Goal: Information Seeking & Learning: Learn about a topic

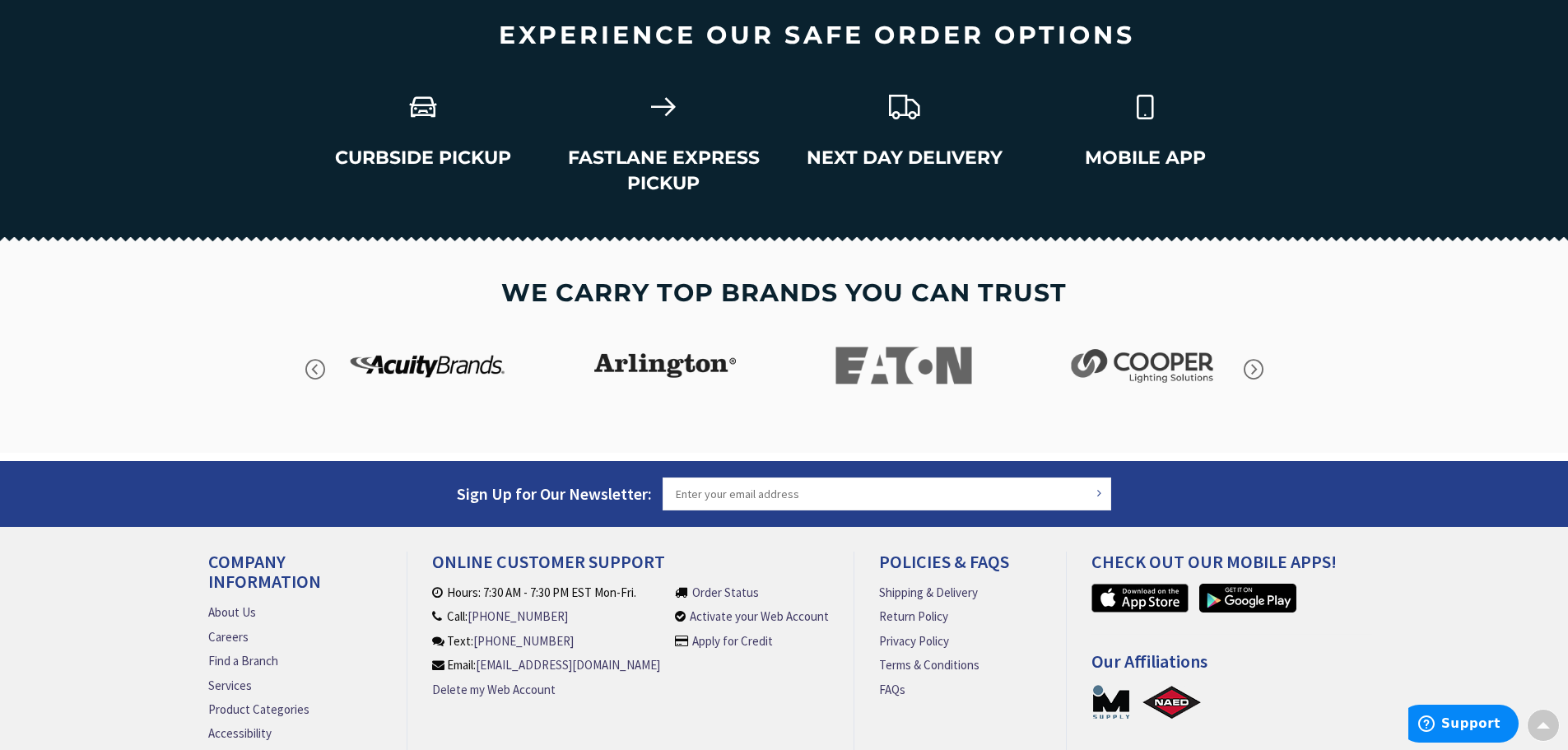
scroll to position [2355, 0]
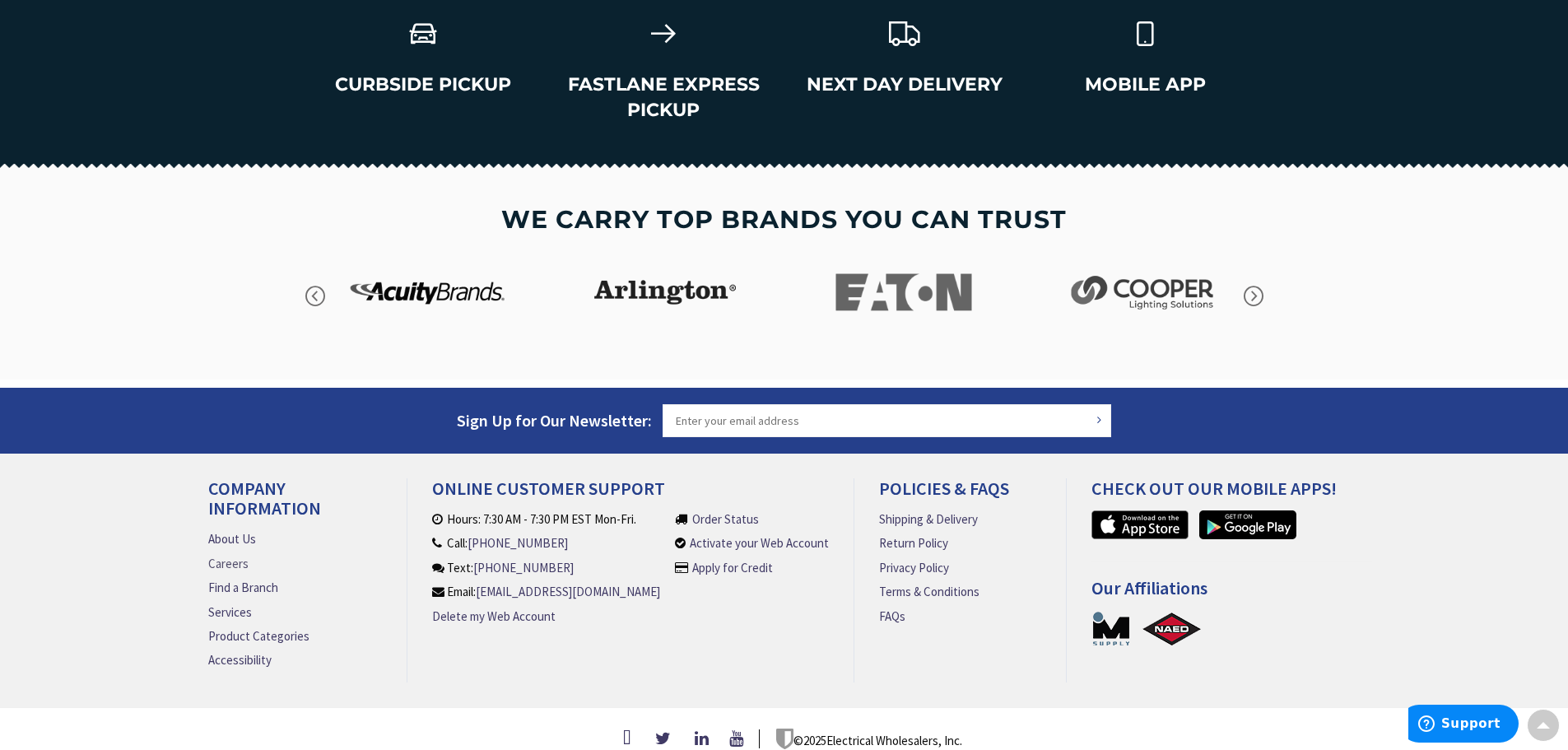
click at [220, 555] on link "Careers" at bounding box center [228, 562] width 40 height 17
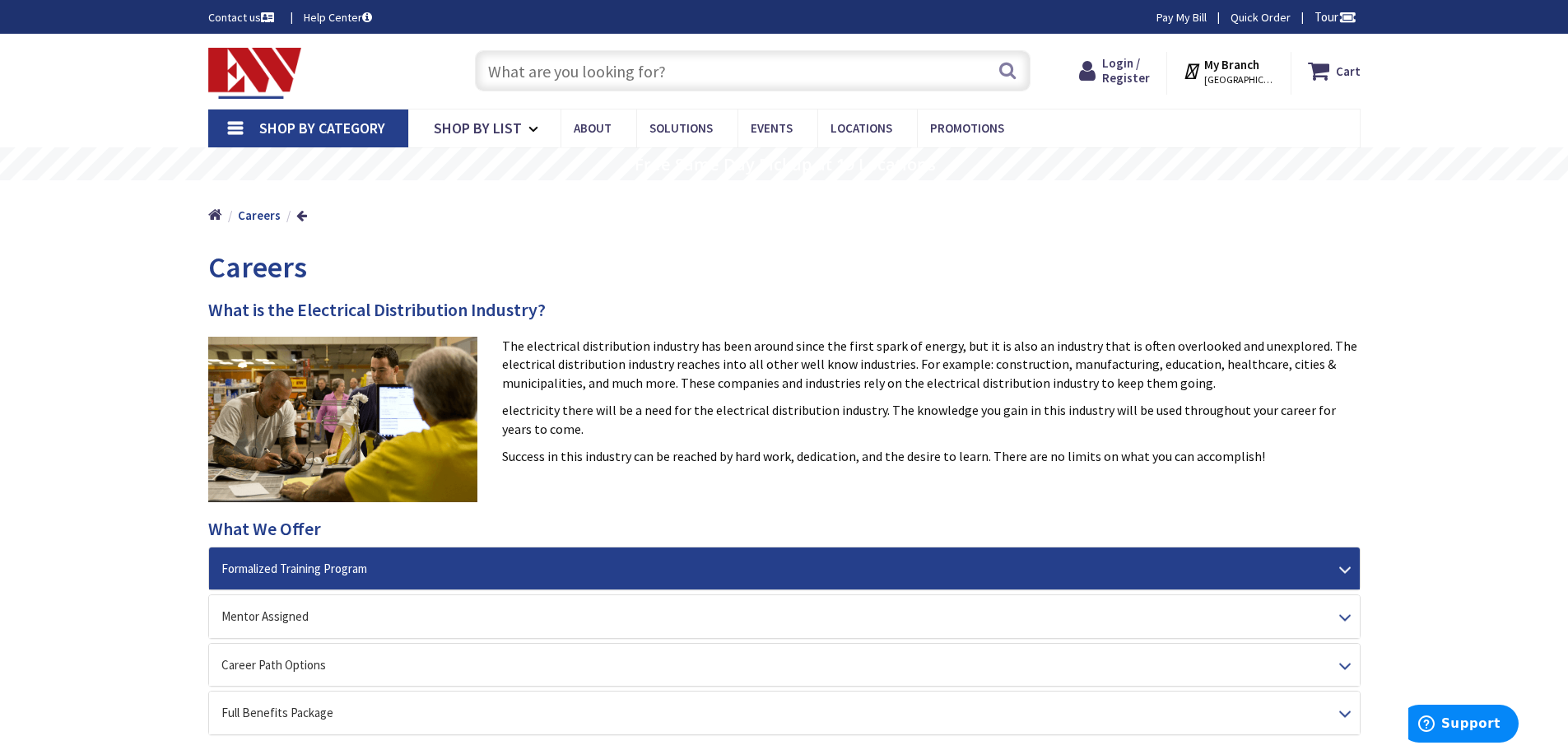
click at [1348, 567] on div "Formalized Training Program" at bounding box center [784, 568] width 1151 height 42
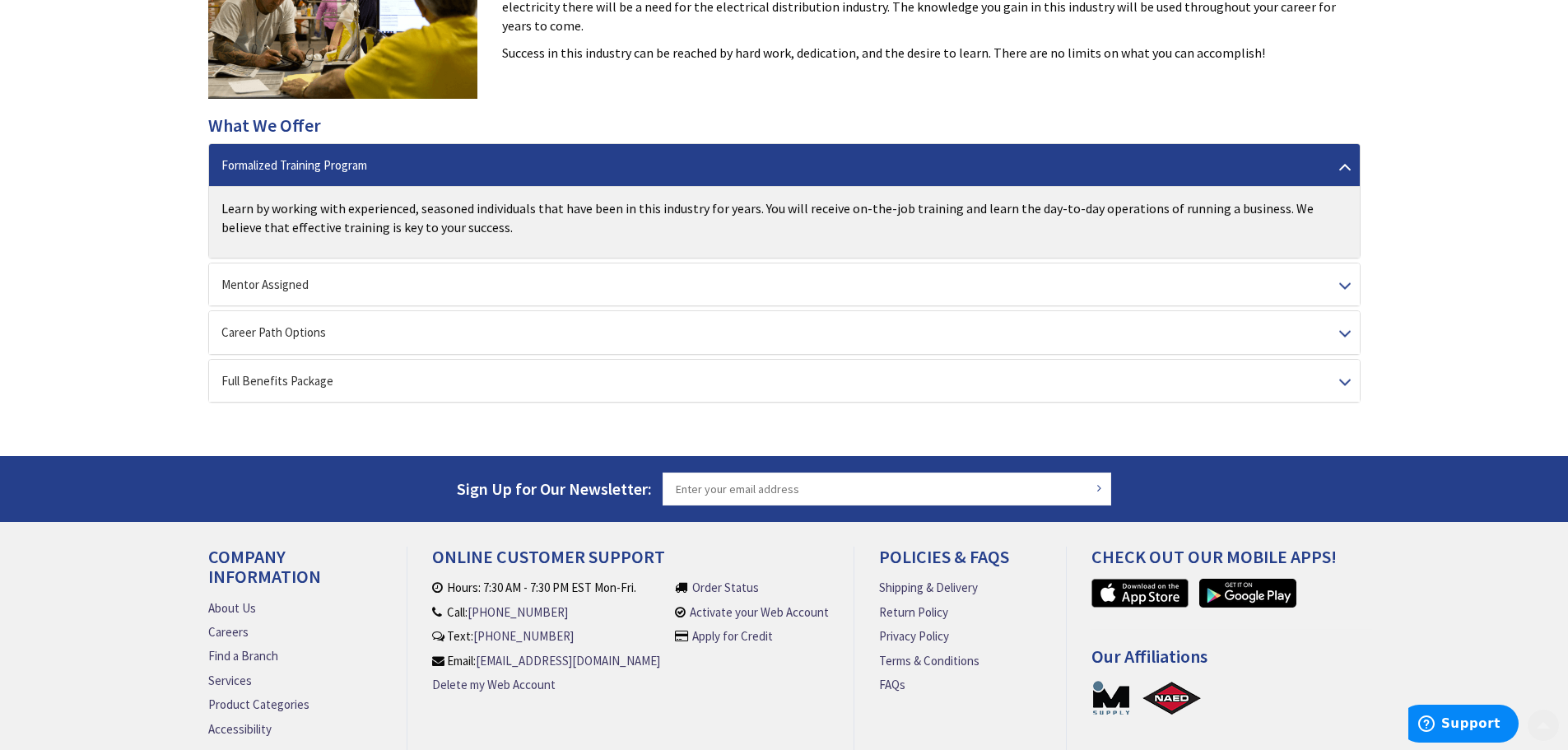
scroll to position [411, 0]
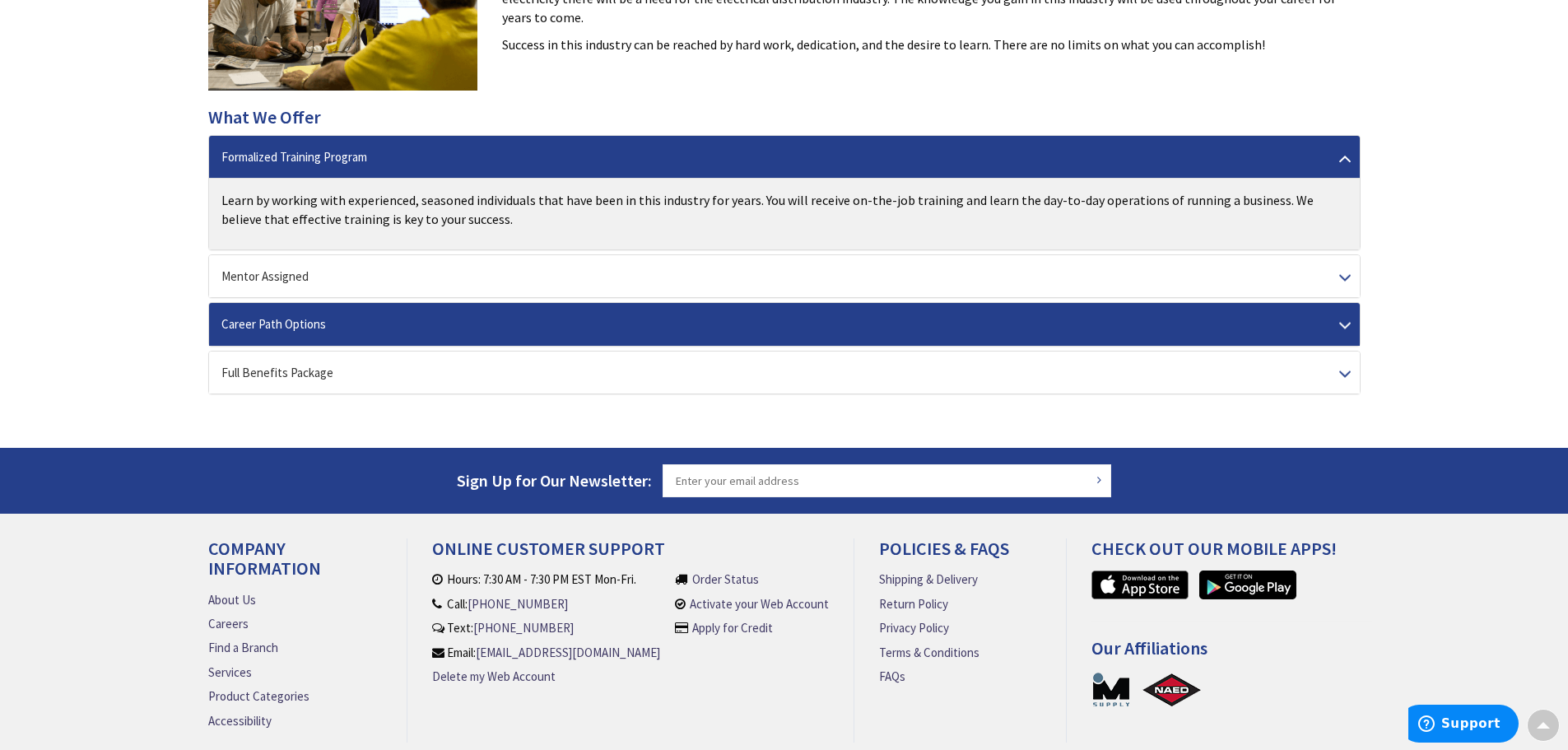
click at [1348, 319] on div "Career Path Options" at bounding box center [784, 323] width 1151 height 42
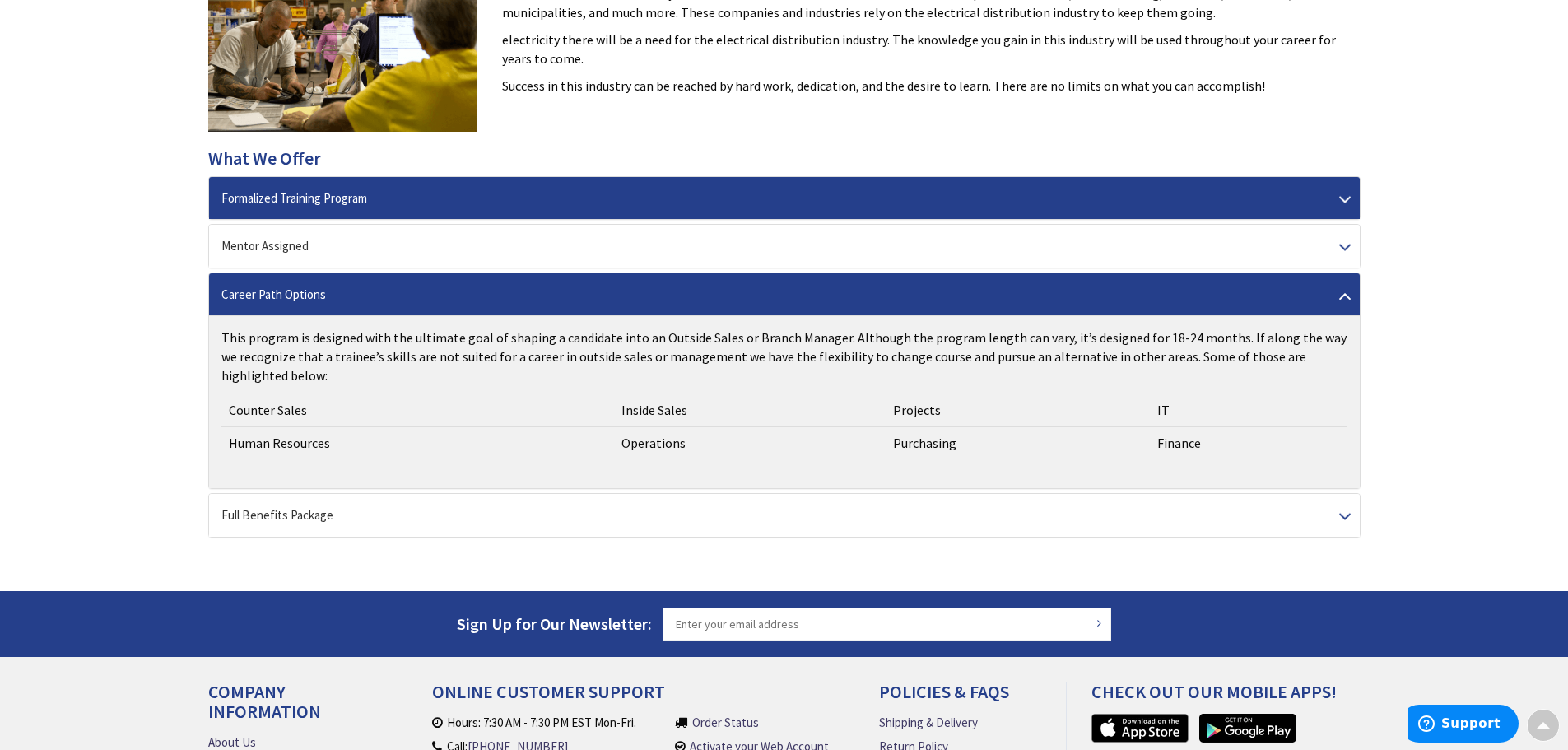
scroll to position [104, 0]
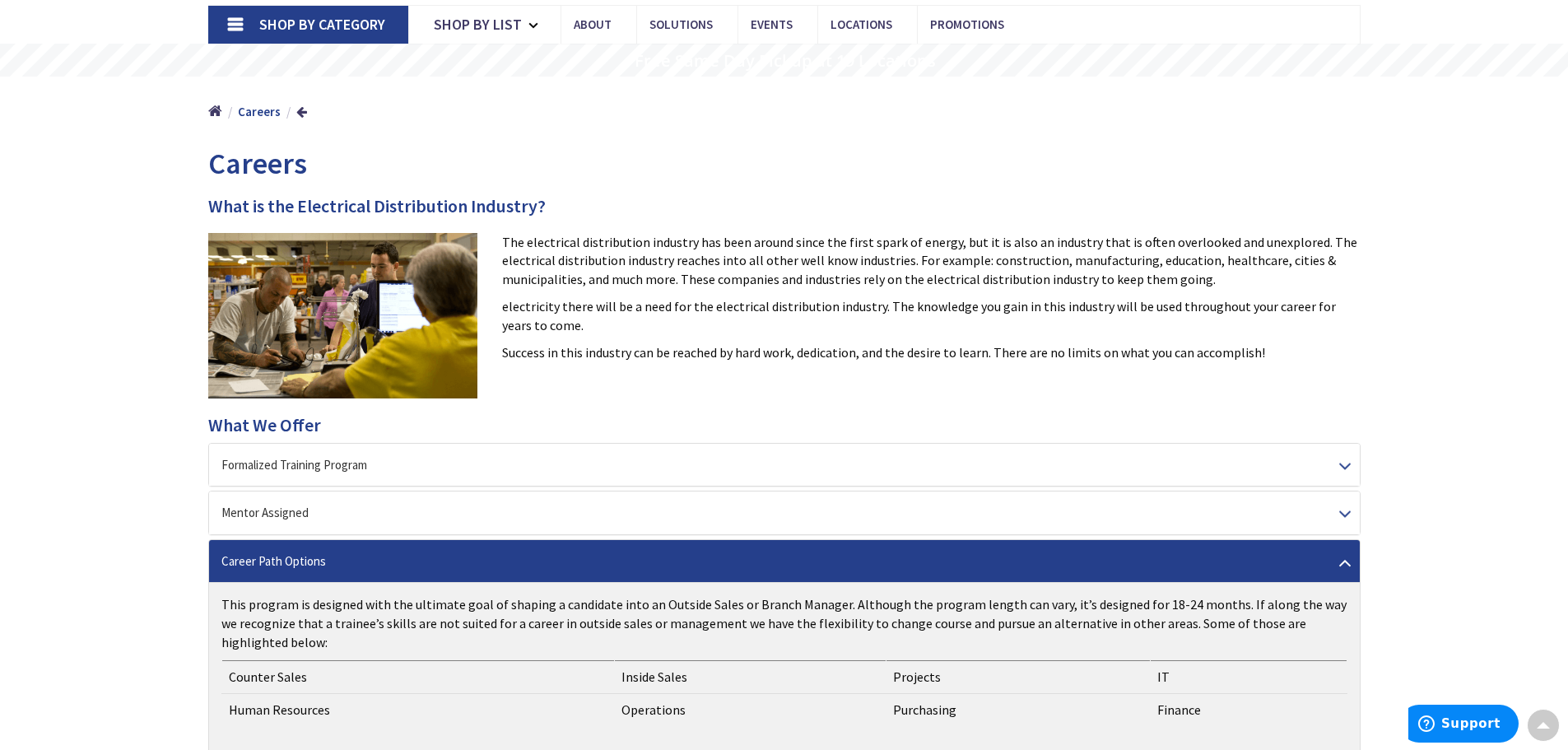
click at [268, 164] on span "Careers" at bounding box center [257, 164] width 99 height 37
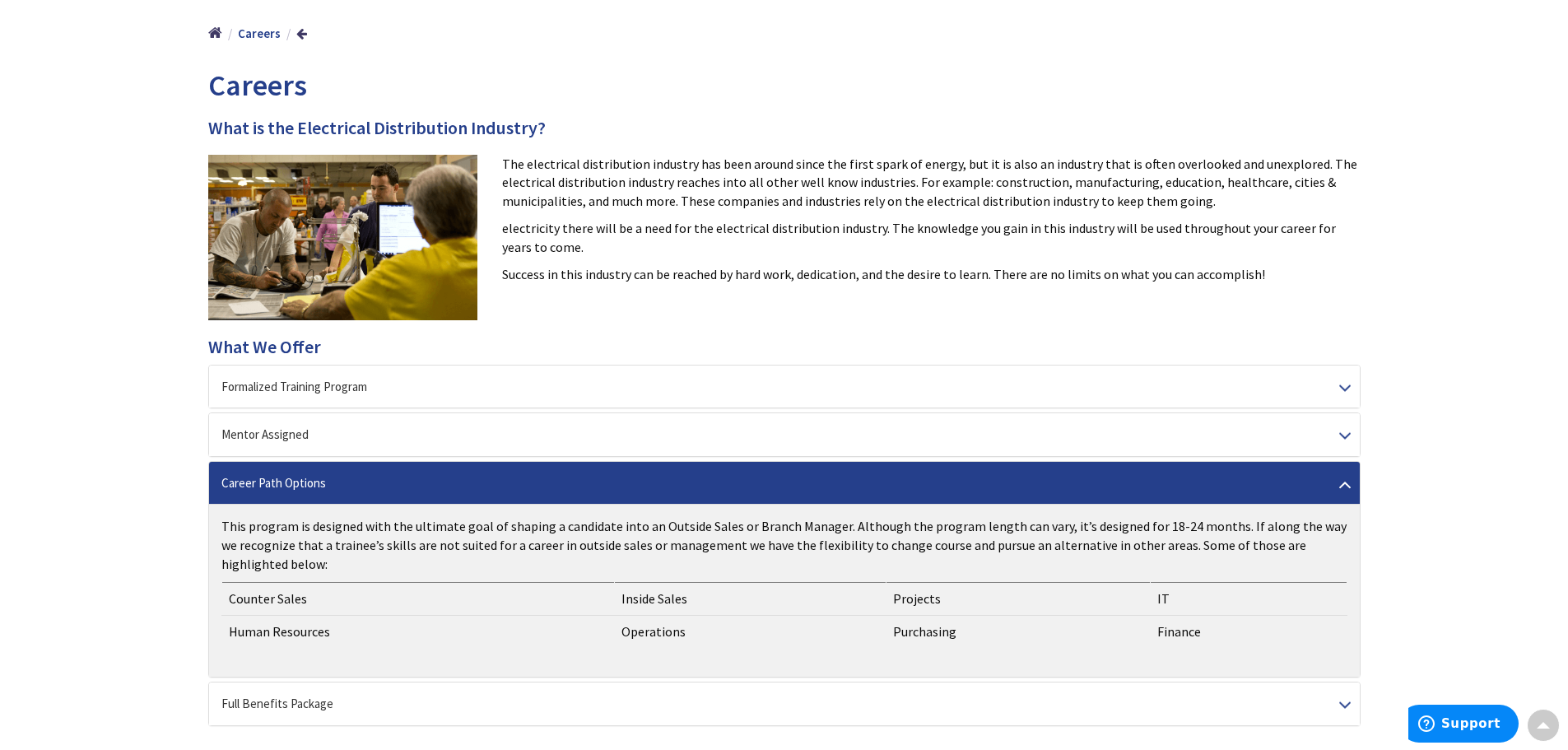
scroll to position [268, 0]
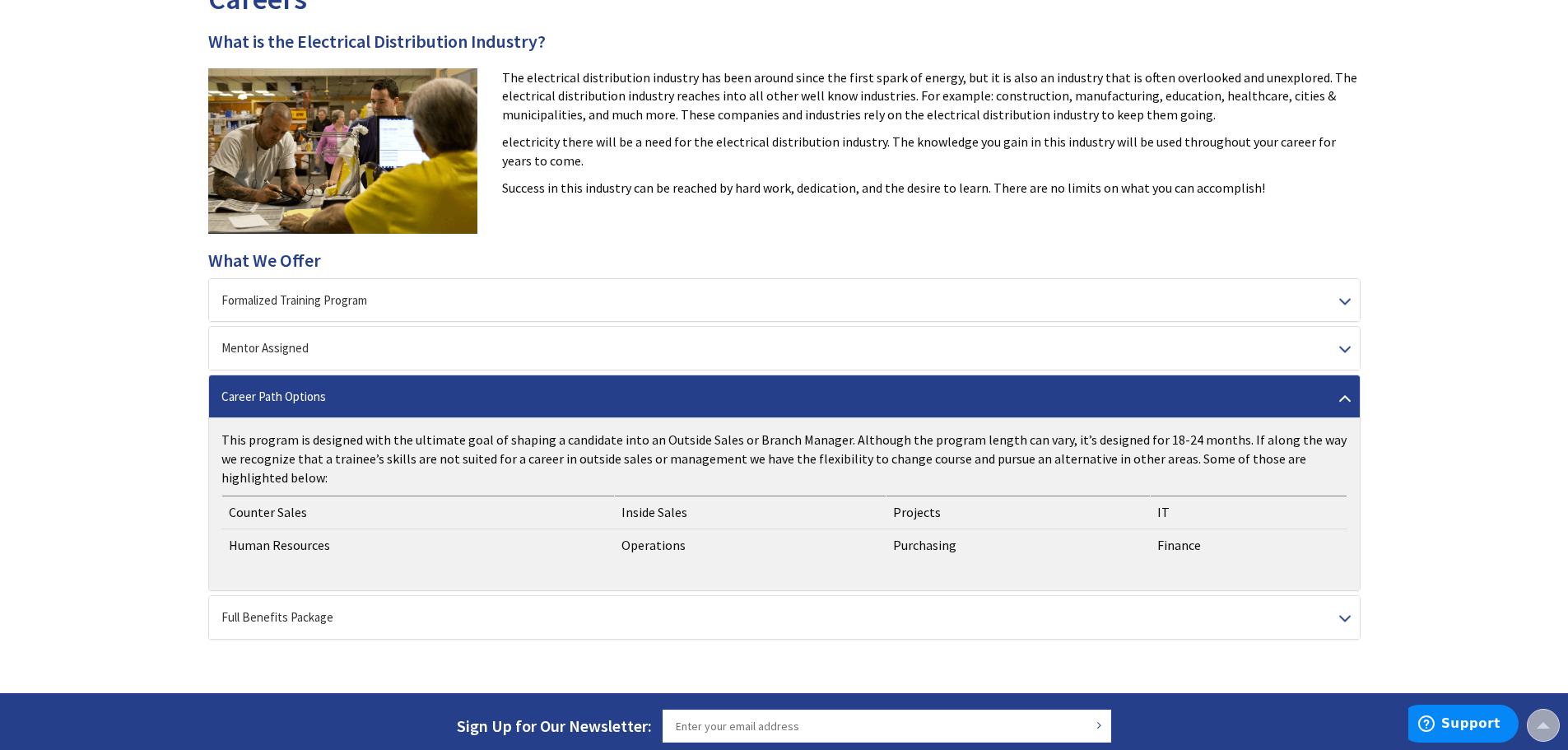
click at [284, 496] on td "Counter Sales" at bounding box center [418, 512] width 393 height 33
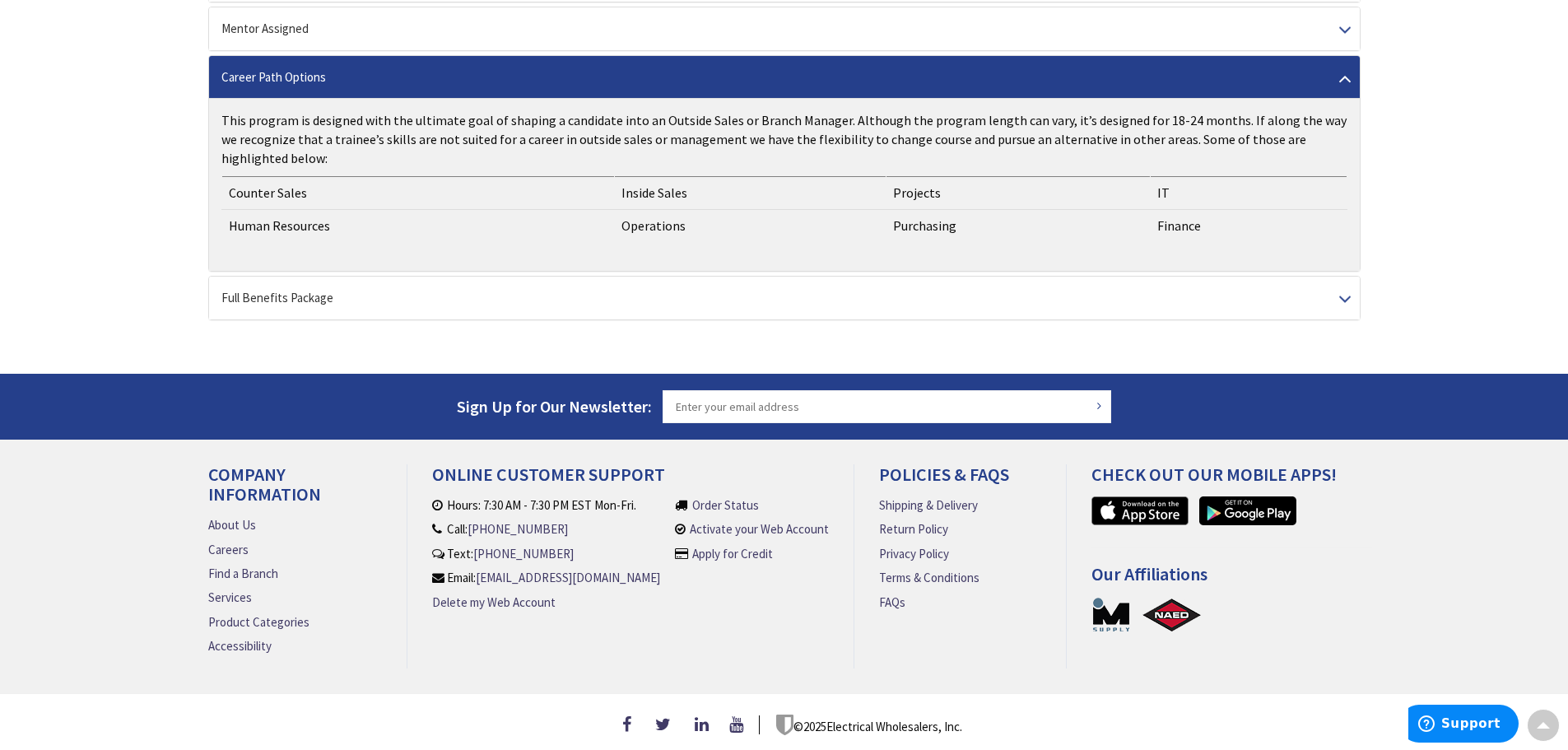
scroll to position [597, 0]
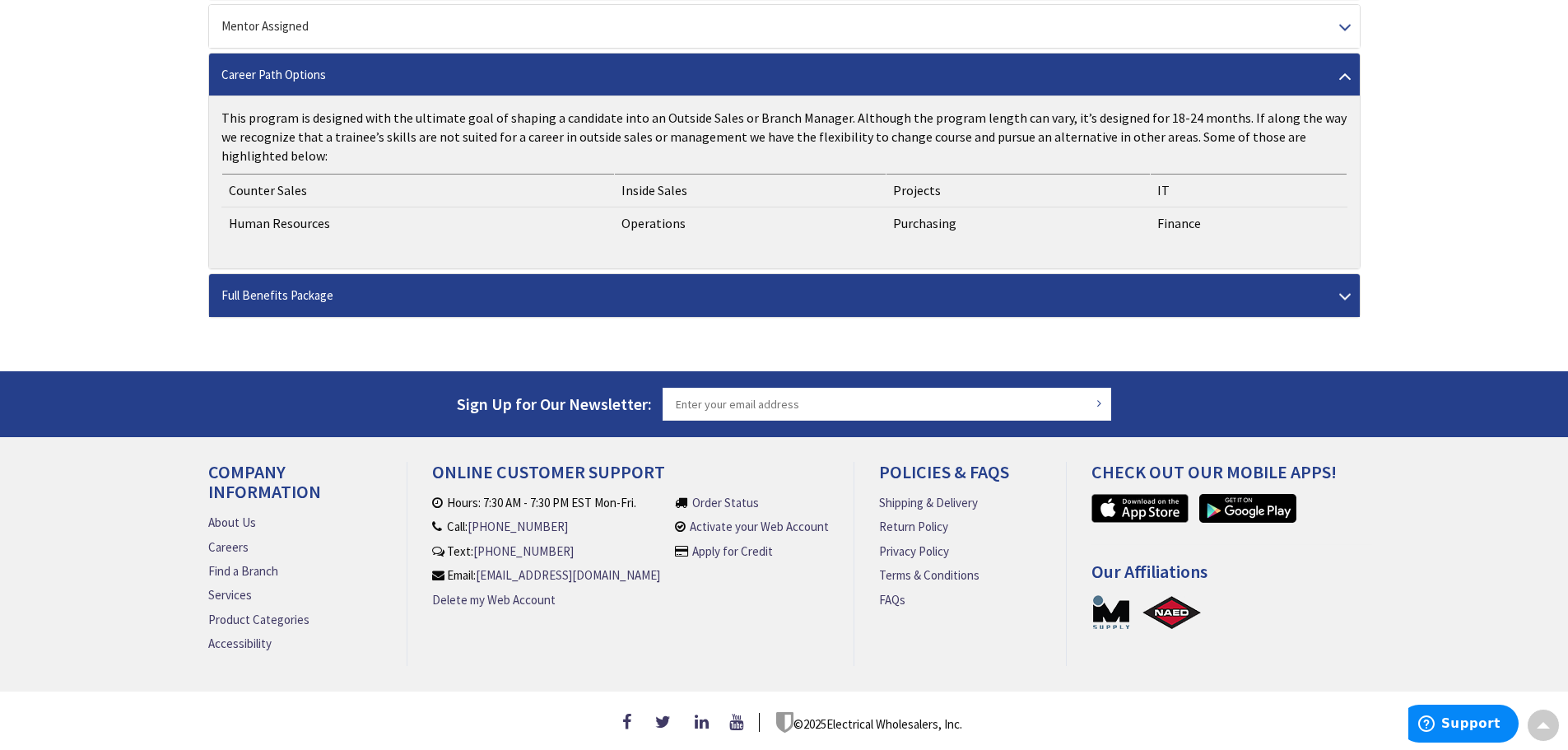
click at [308, 283] on div "Full Benefits Package" at bounding box center [784, 294] width 1151 height 42
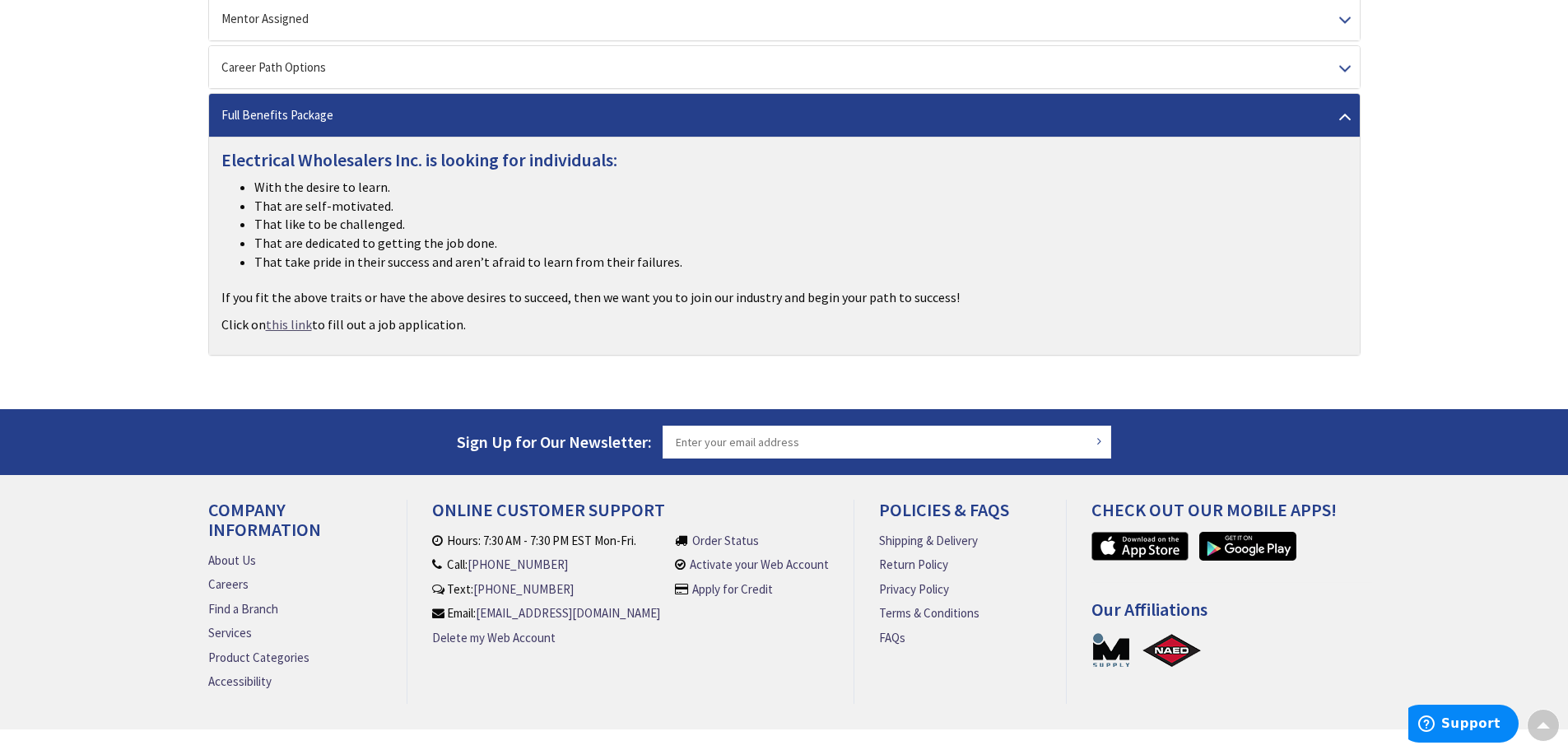
click at [284, 317] on link "this link" at bounding box center [289, 324] width 46 height 19
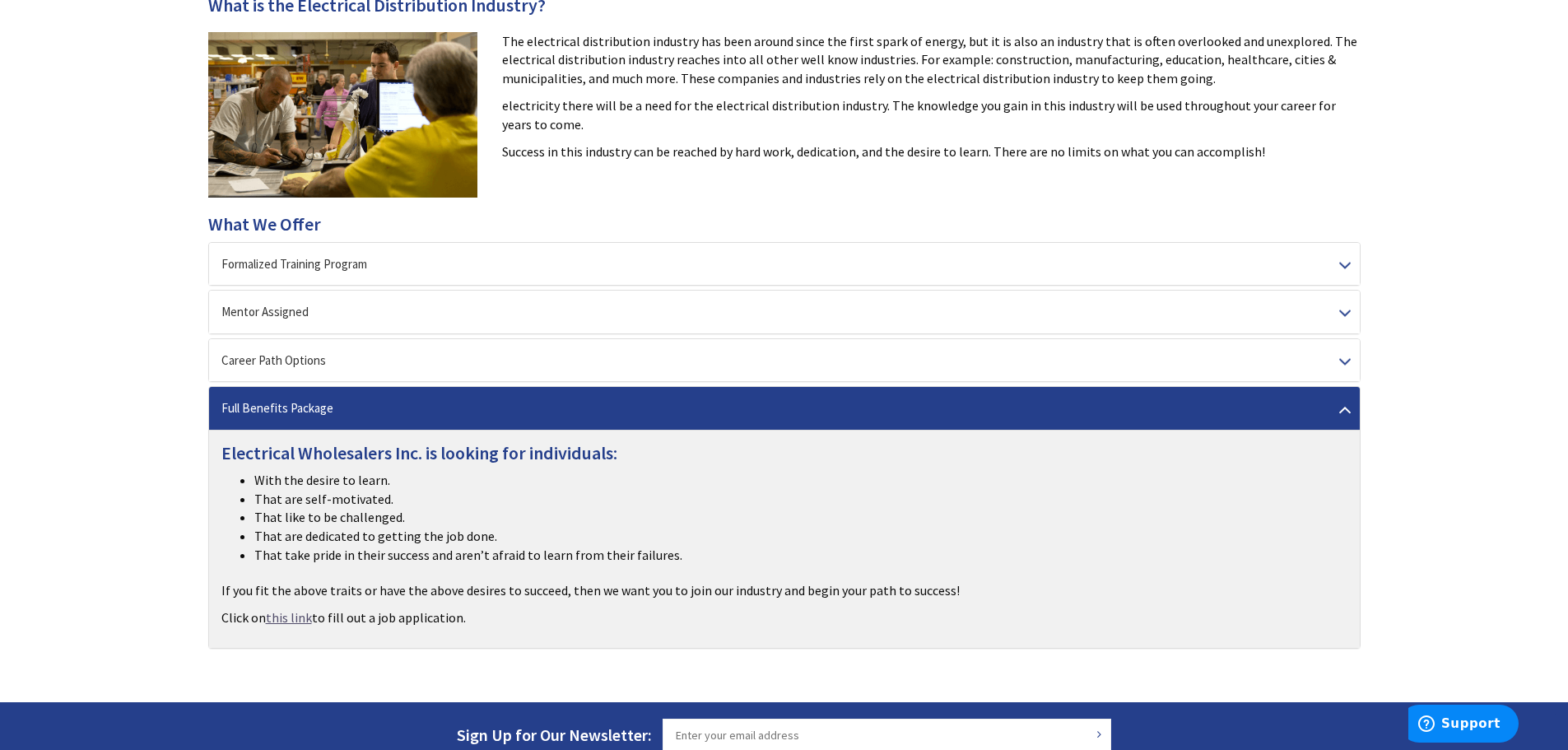
scroll to position [329, 0]
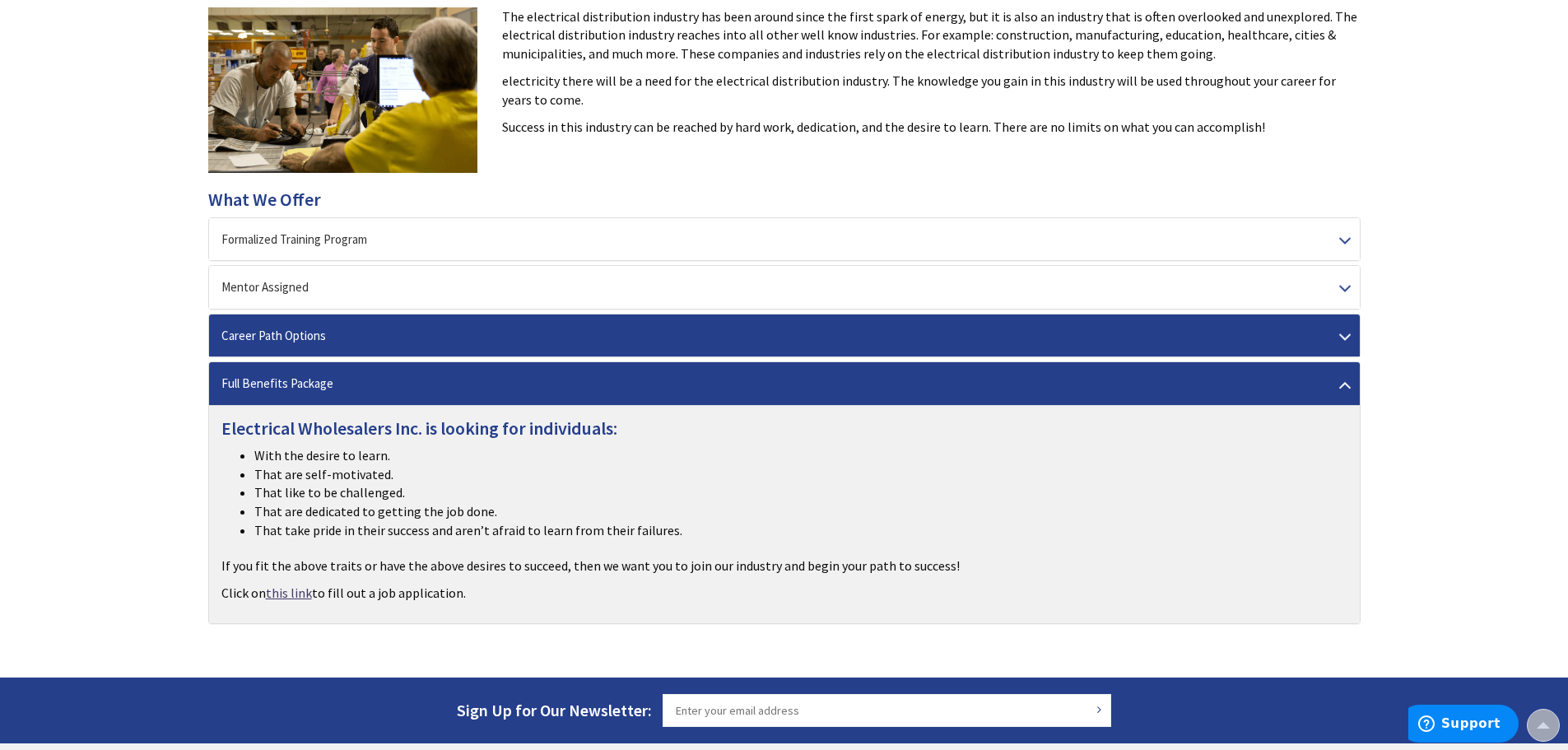
click at [342, 326] on div "Career Path Options" at bounding box center [784, 335] width 1151 height 42
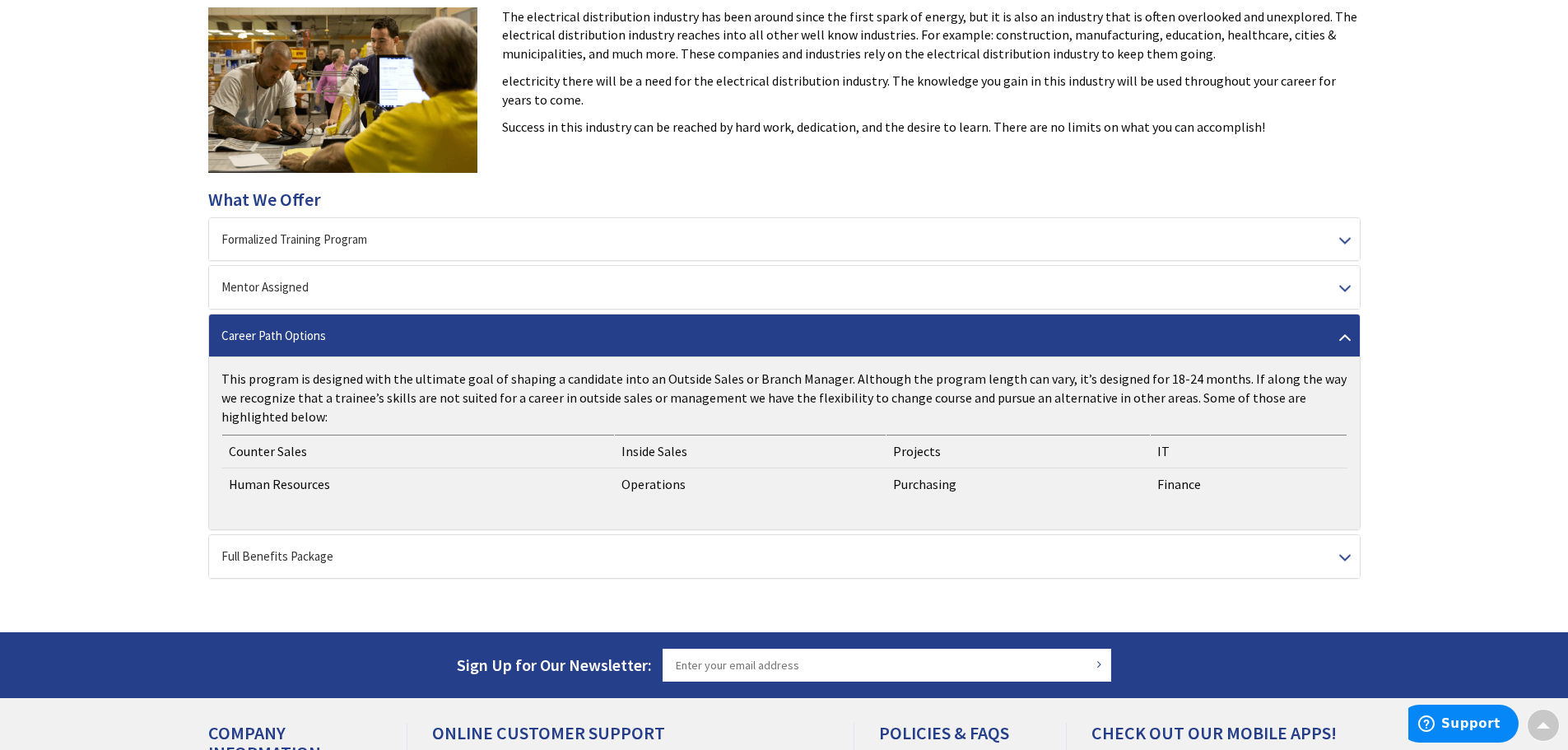
scroll to position [597, 0]
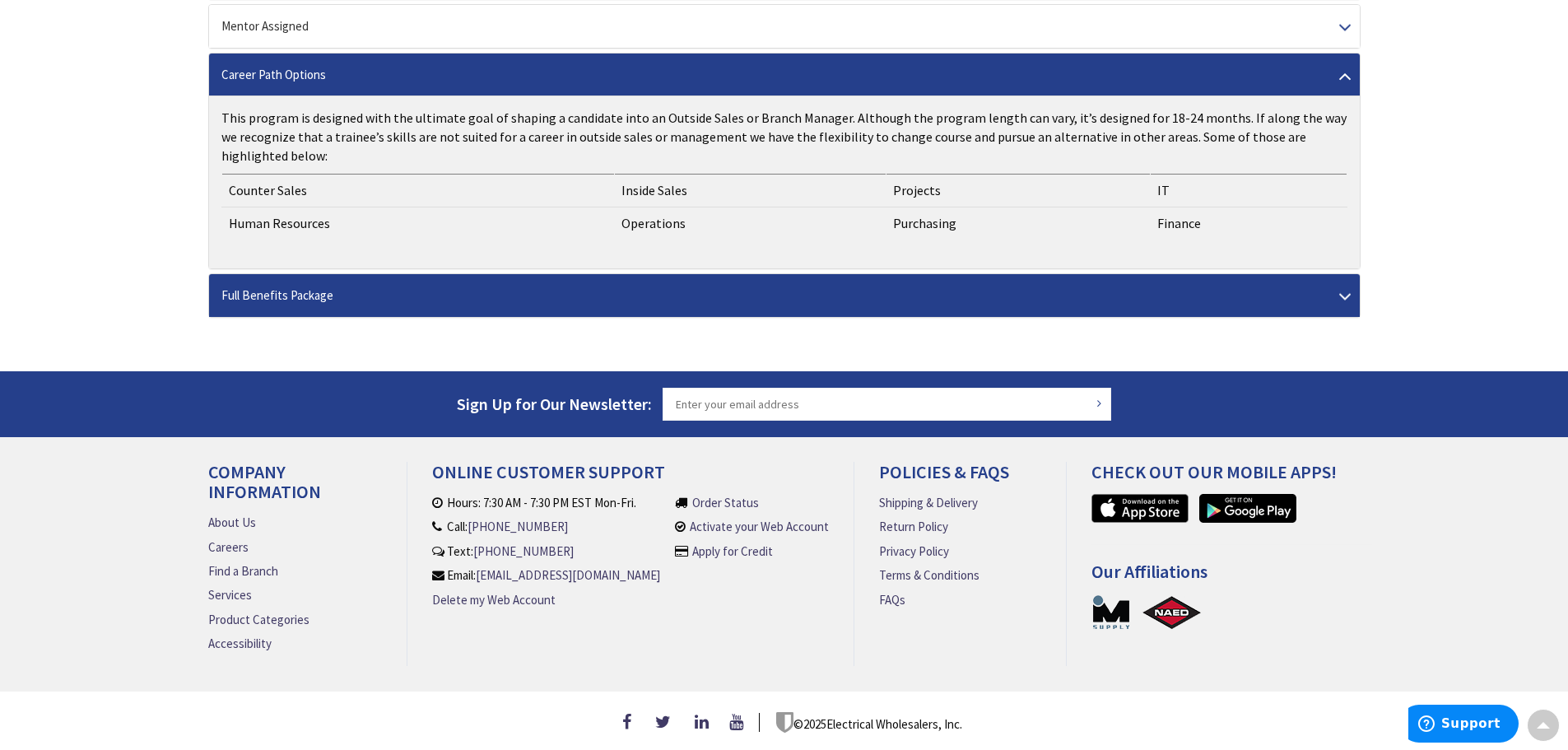
click at [357, 284] on div "Full Benefits Package" at bounding box center [784, 294] width 1151 height 42
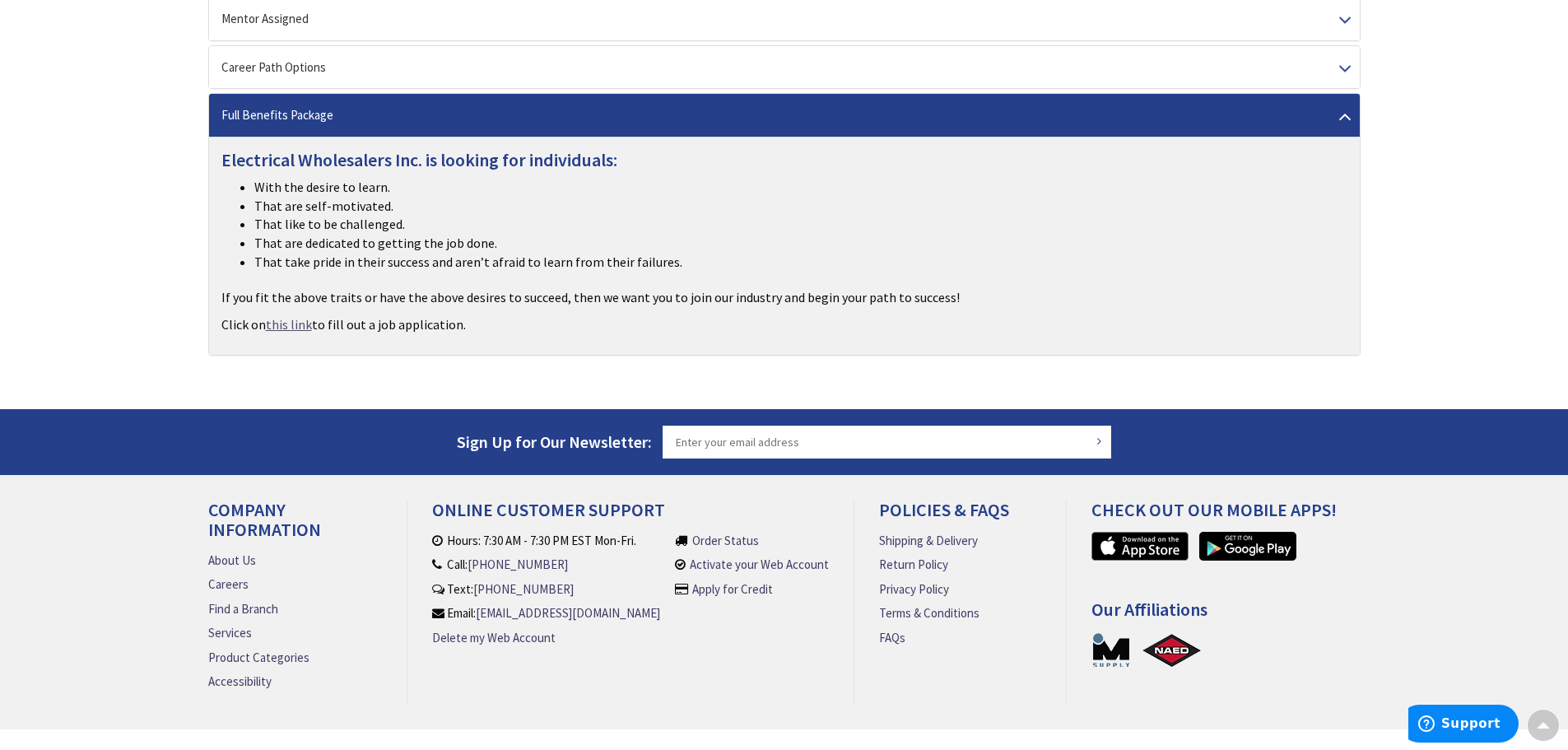
click at [274, 319] on link "this link" at bounding box center [289, 324] width 46 height 19
